Goal: Check status: Check status

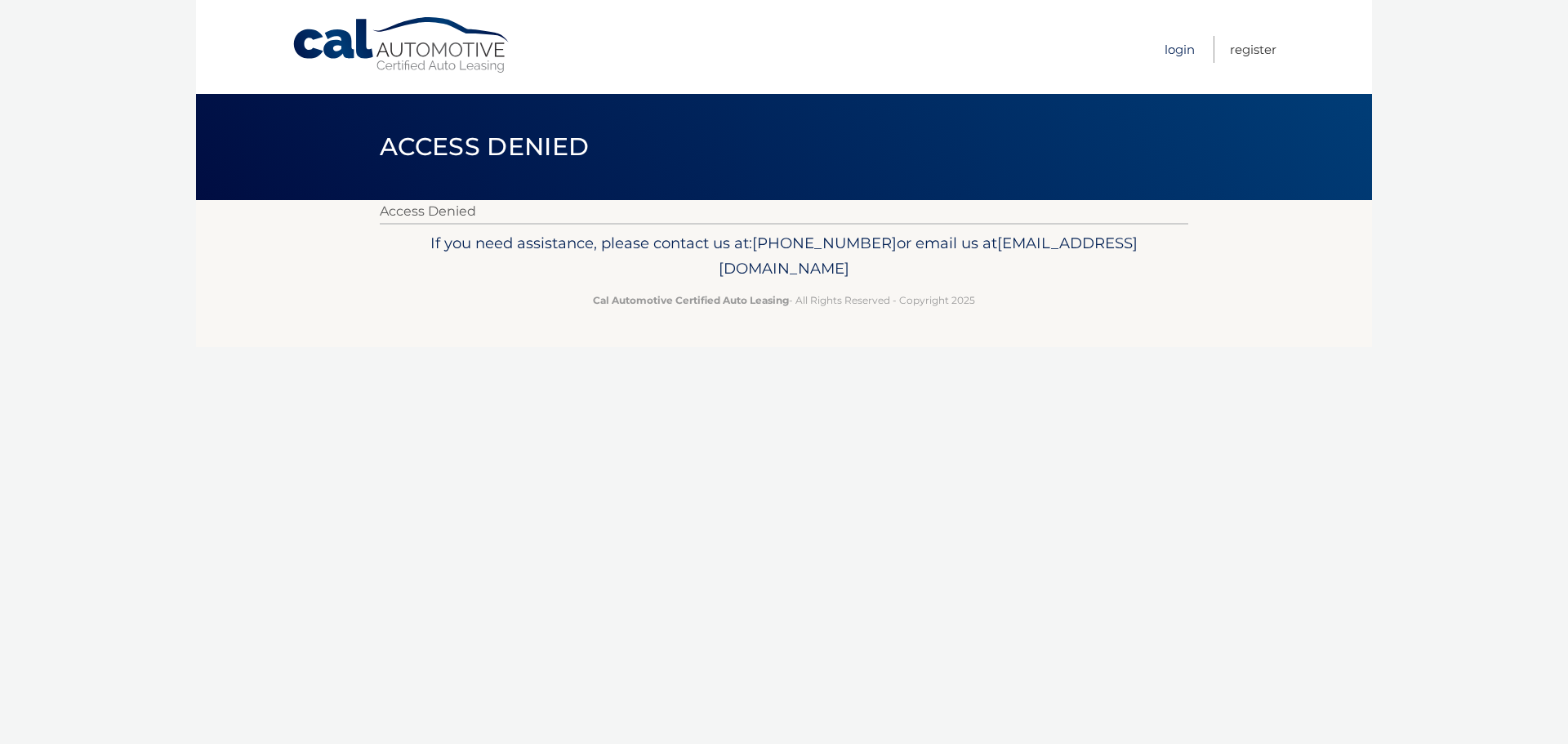
click at [1169, 48] on link "Login" at bounding box center [1179, 50] width 31 height 27
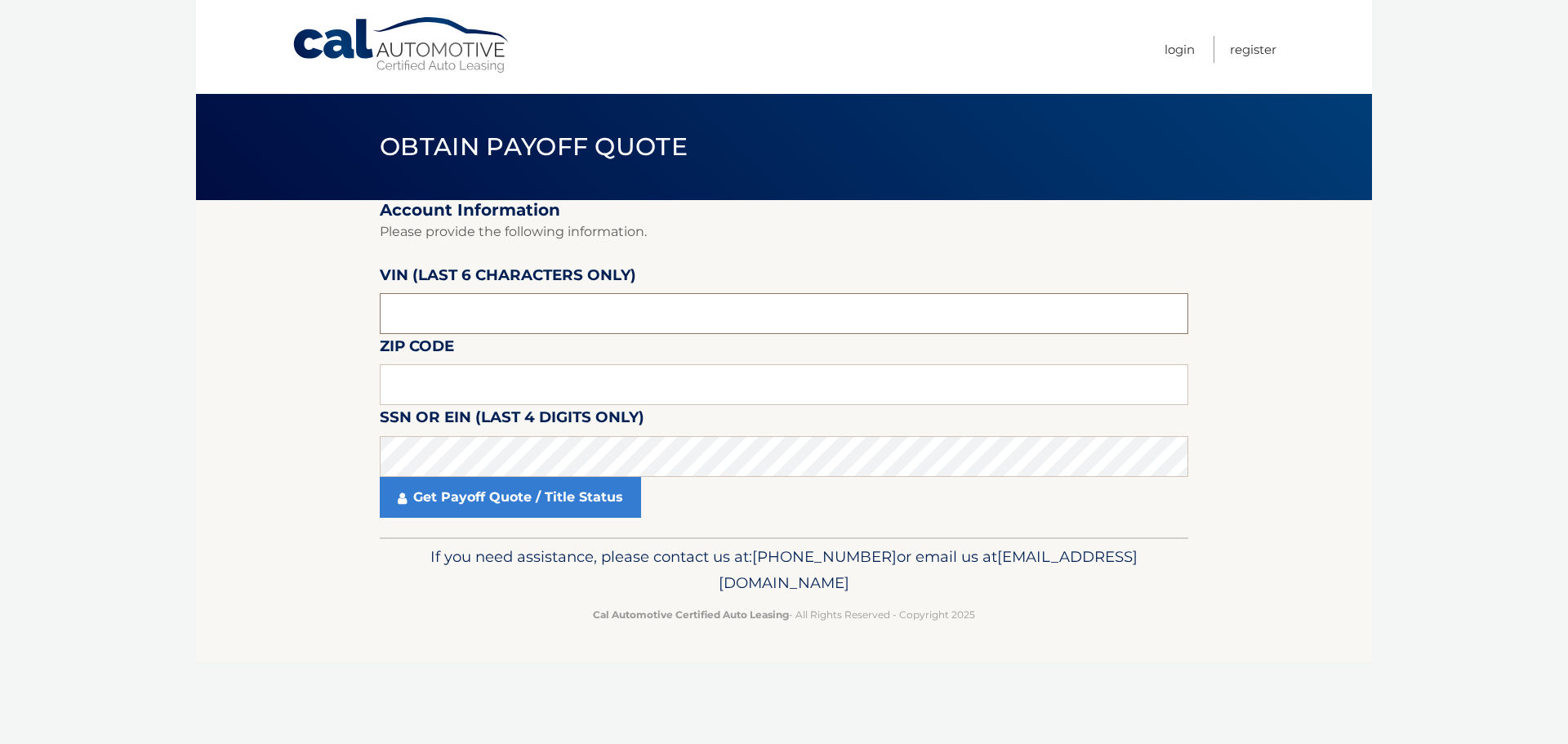
click at [613, 320] on input "text" at bounding box center [784, 313] width 808 height 41
type input "117736"
click at [571, 378] on input "text" at bounding box center [784, 384] width 808 height 41
click at [449, 374] on input "text" at bounding box center [784, 384] width 808 height 41
type input "11021"
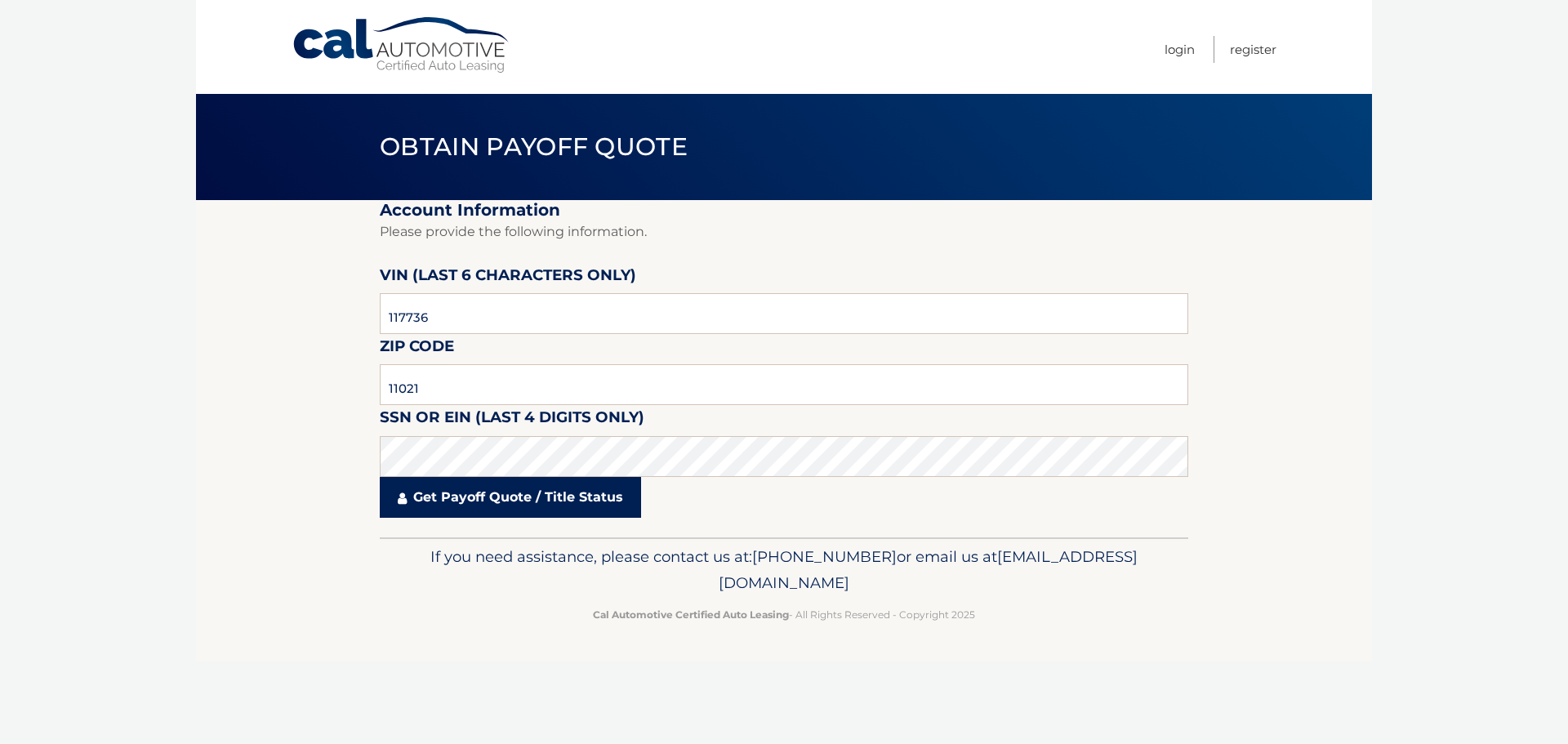
click at [491, 496] on link "Get Payoff Quote / Title Status" at bounding box center [510, 497] width 261 height 41
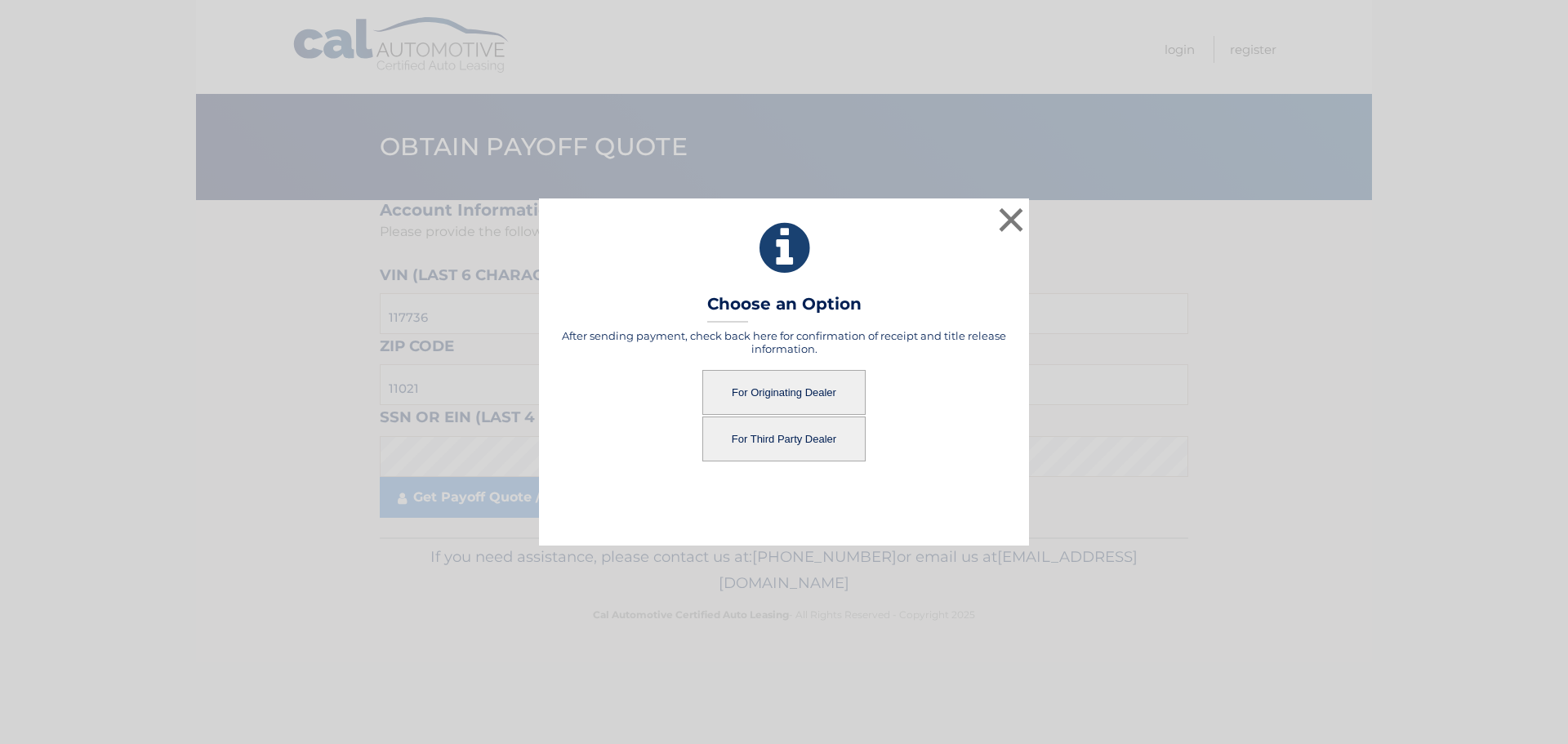
click at [751, 377] on button "For Originating Dealer" at bounding box center [784, 392] width 163 height 45
click at [797, 397] on button "For Originating Dealer" at bounding box center [784, 392] width 163 height 45
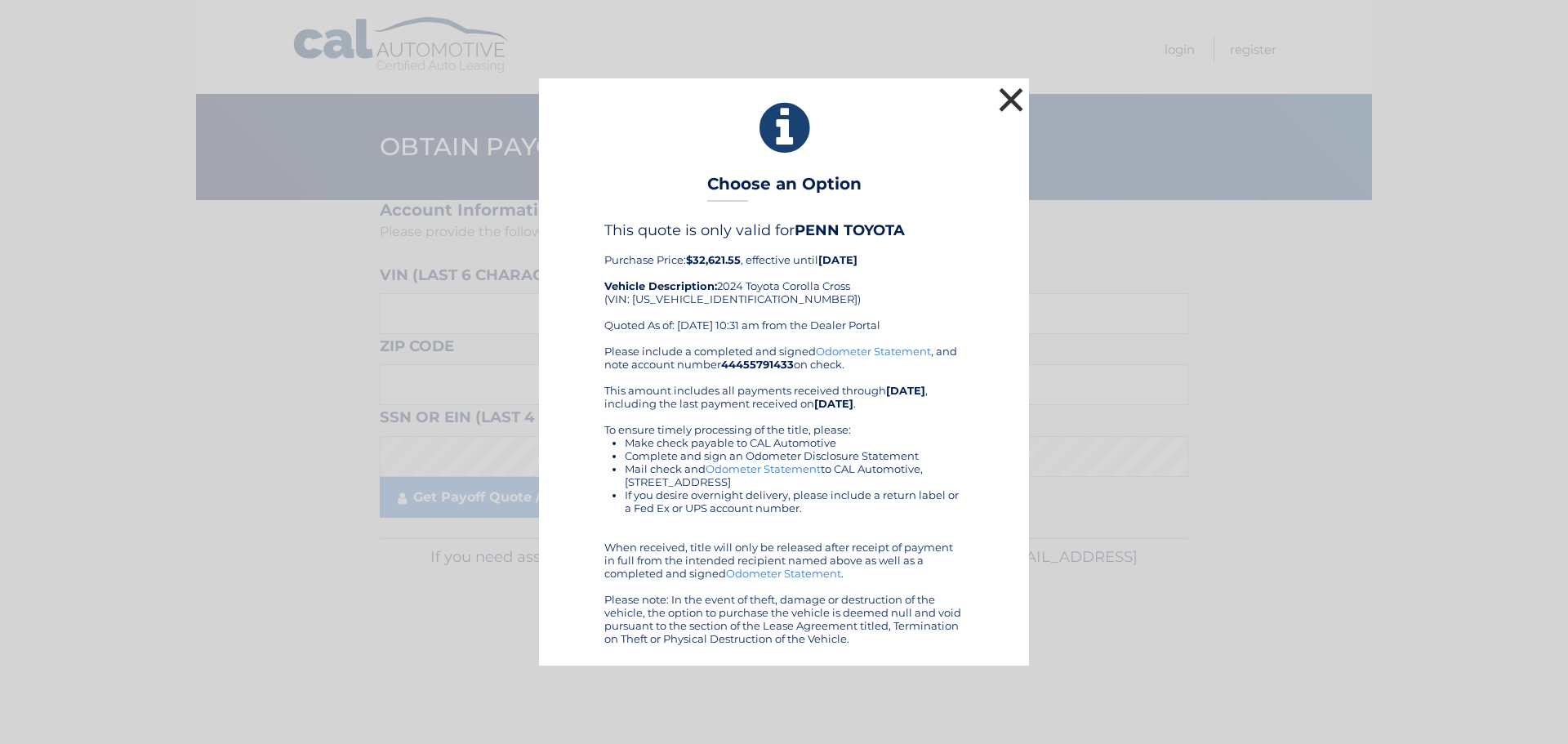
click at [1009, 100] on button "×" at bounding box center [1011, 99] width 32 height 32
